Goal: Navigation & Orientation: Go to known website

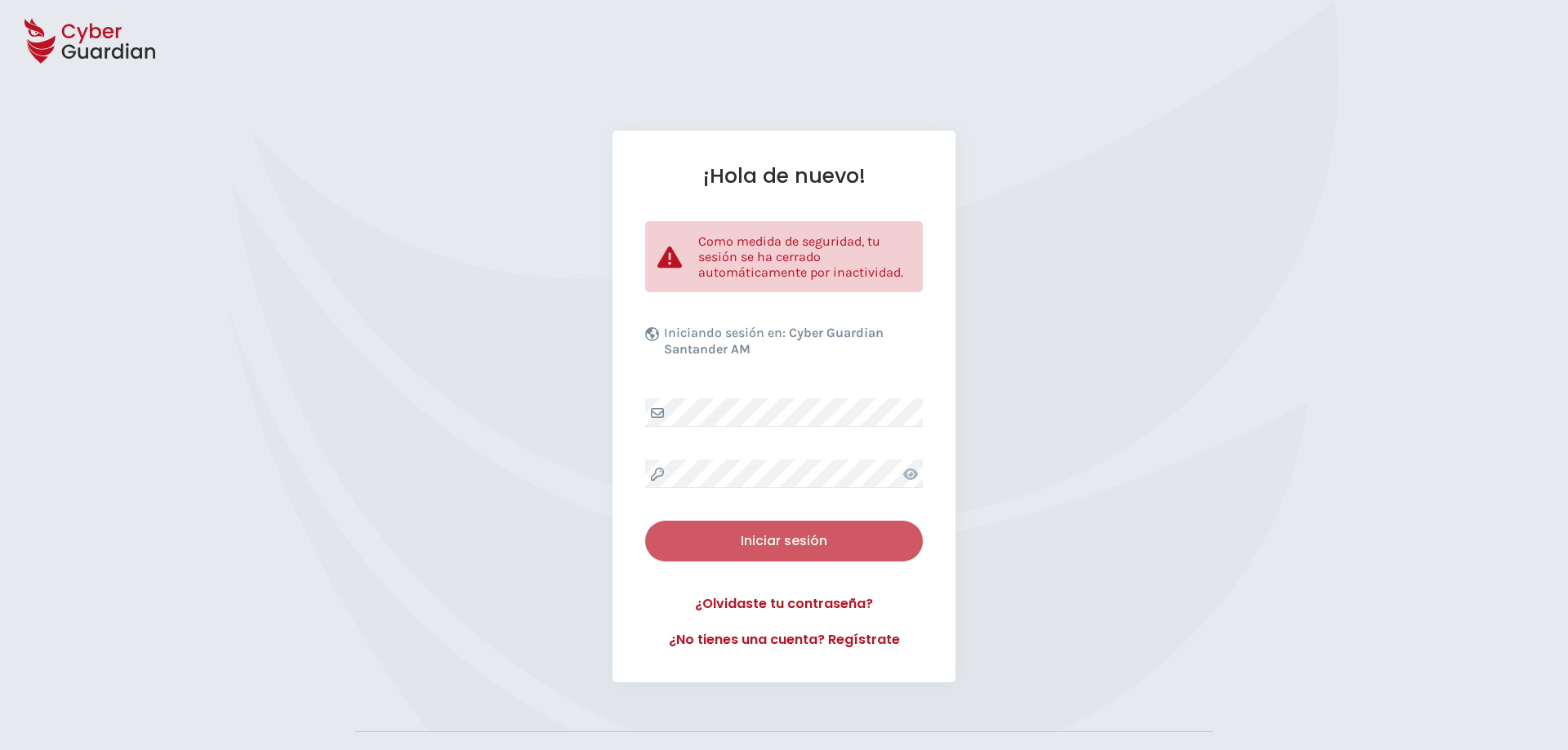
click at [831, 553] on button "Iniciar sesión" at bounding box center [784, 541] width 277 height 41
